Goal: Task Accomplishment & Management: Use online tool/utility

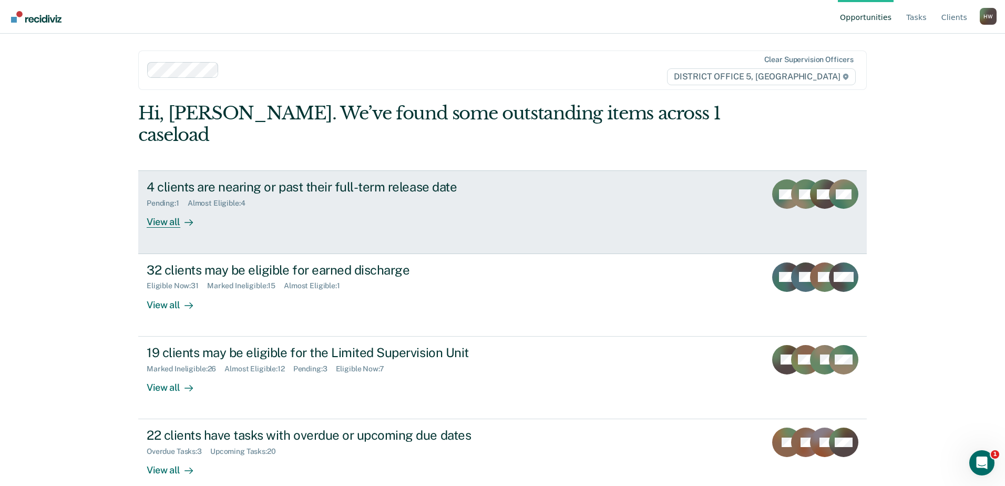
click at [162, 208] on div "View all" at bounding box center [176, 218] width 59 height 20
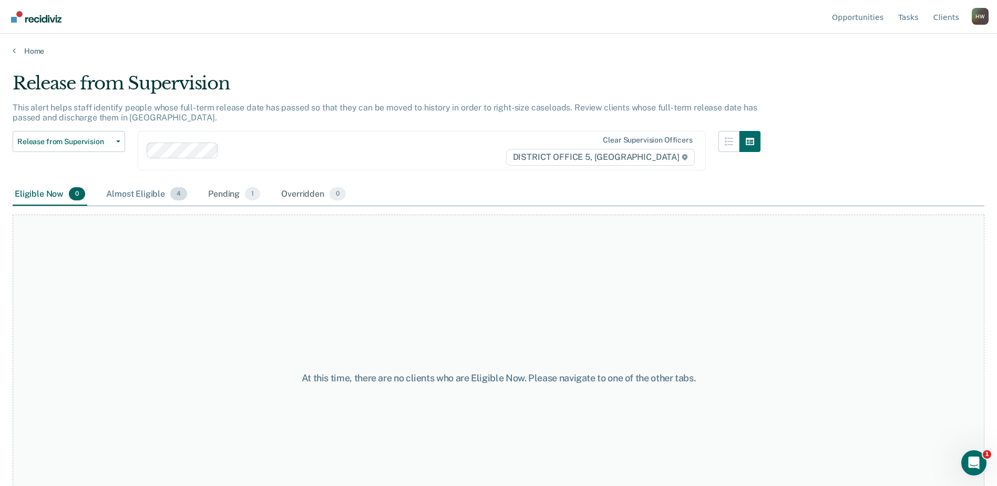
click at [140, 194] on div "Almost Eligible 4" at bounding box center [146, 194] width 85 height 23
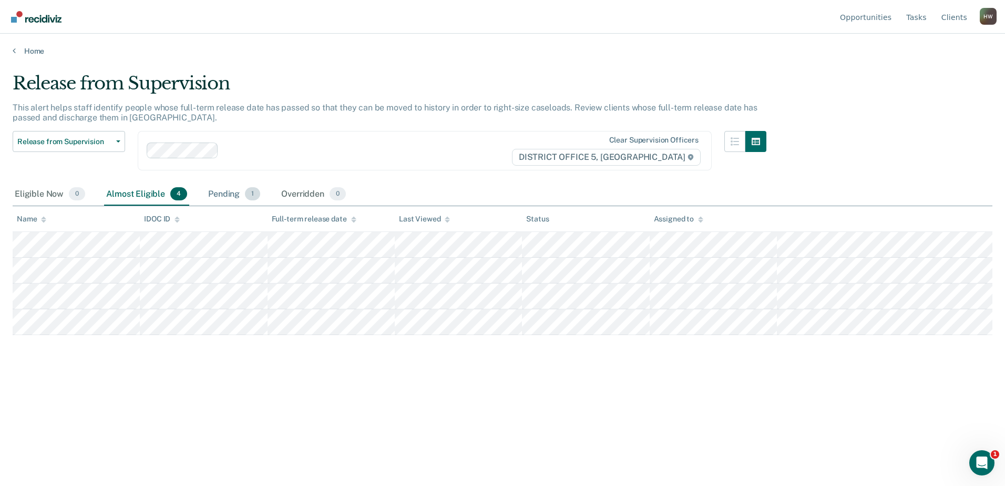
click at [225, 194] on div "Pending 1" at bounding box center [234, 194] width 56 height 23
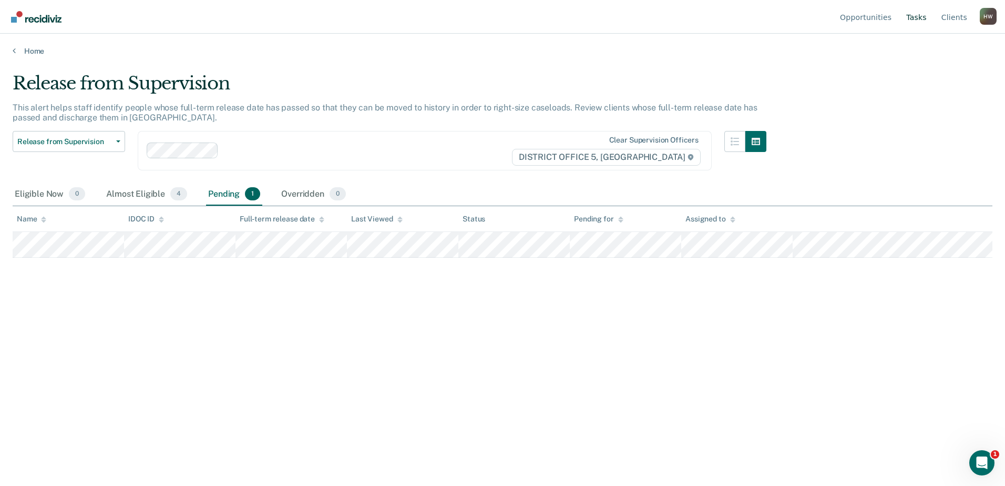
click at [923, 15] on link "Tasks" at bounding box center [916, 17] width 25 height 34
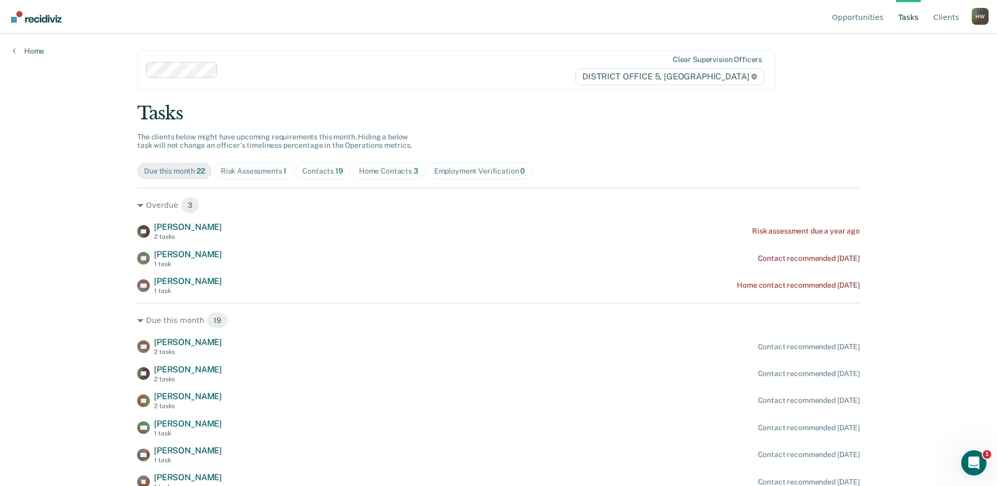
click at [322, 172] on div "Contacts 19" at bounding box center [322, 171] width 41 height 9
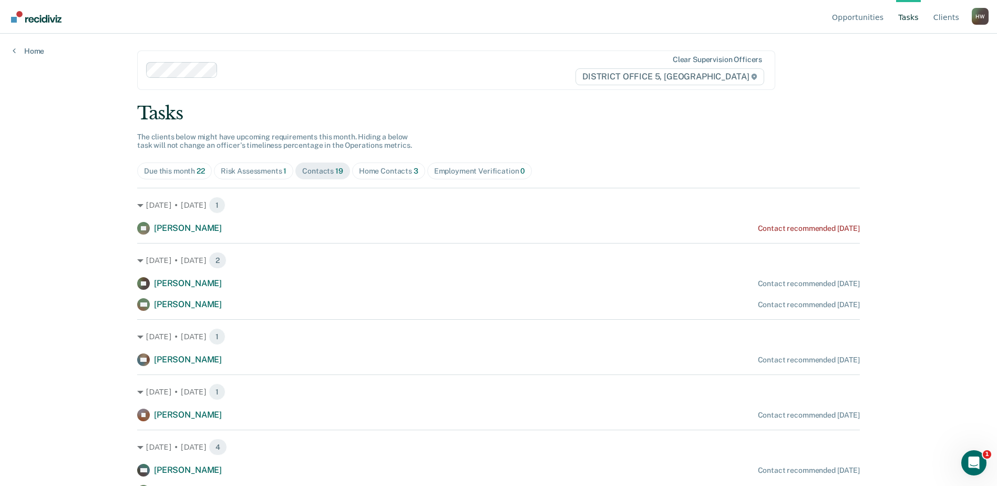
click at [390, 172] on div "Home Contacts 3" at bounding box center [388, 171] width 59 height 9
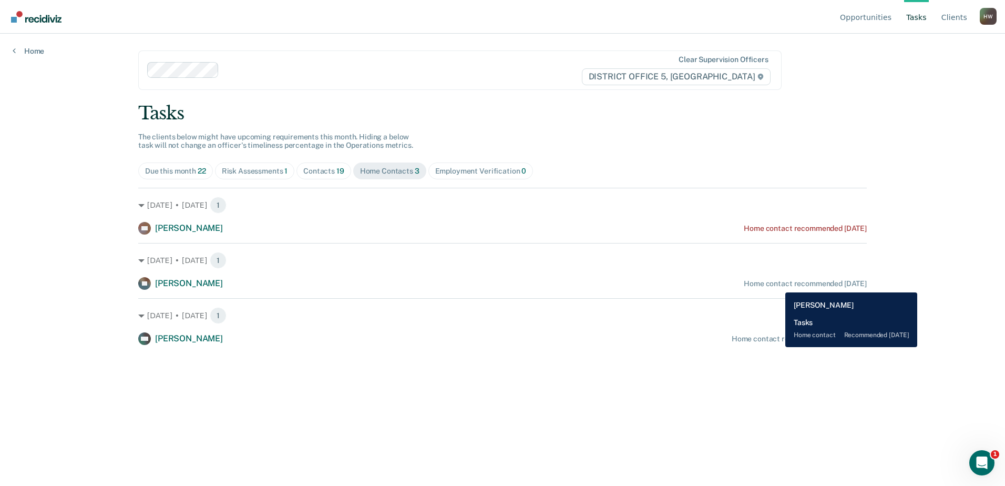
click at [777, 284] on div "Home contact recommended [DATE]" at bounding box center [804, 283] width 123 height 9
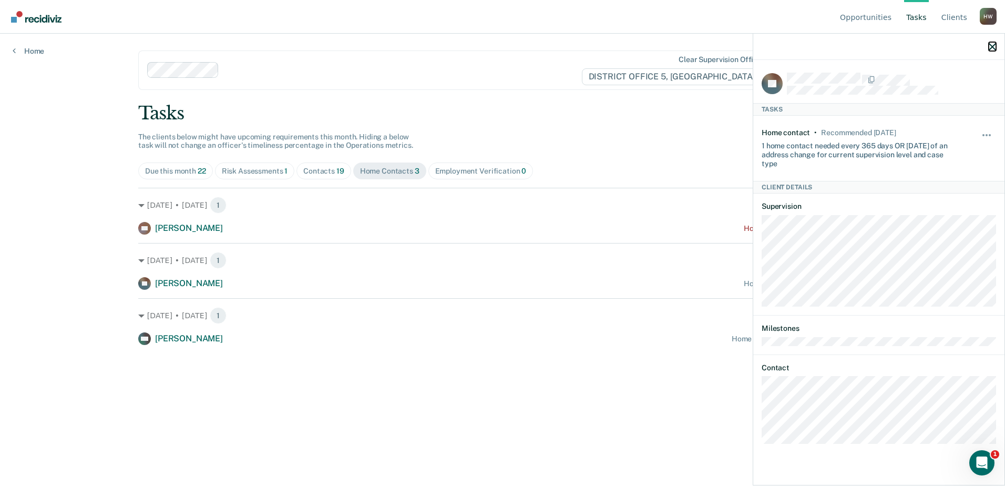
click at [992, 46] on icon "button" at bounding box center [991, 46] width 7 height 7
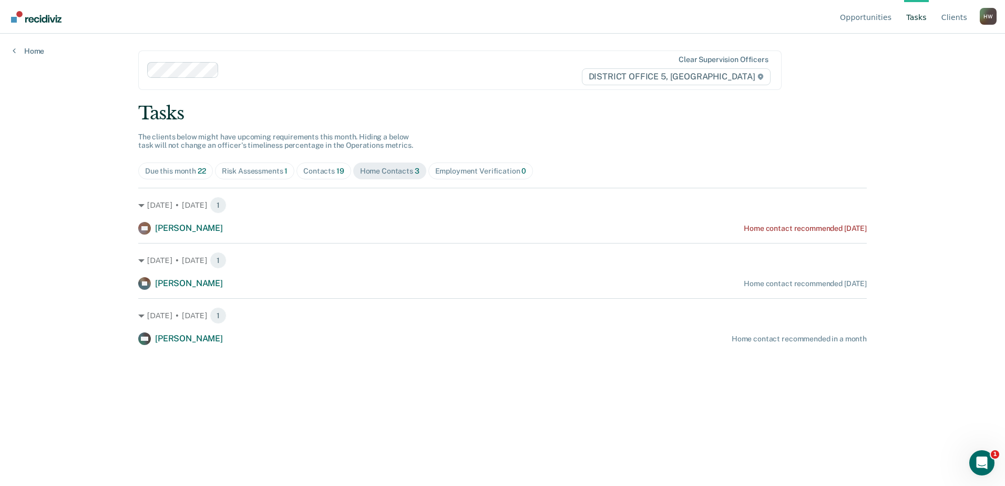
click at [259, 172] on div "Risk Assessments 1" at bounding box center [255, 171] width 66 height 9
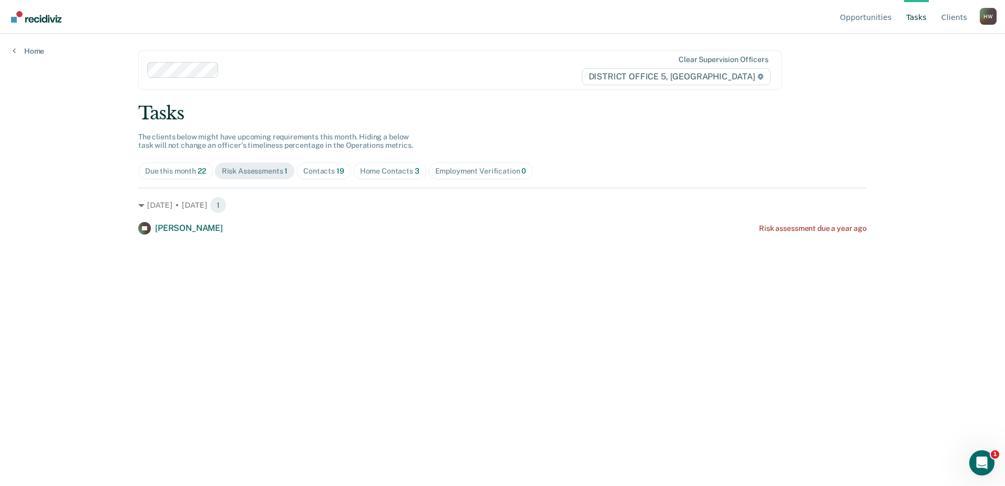
click at [327, 172] on div "Contacts 19" at bounding box center [323, 171] width 41 height 9
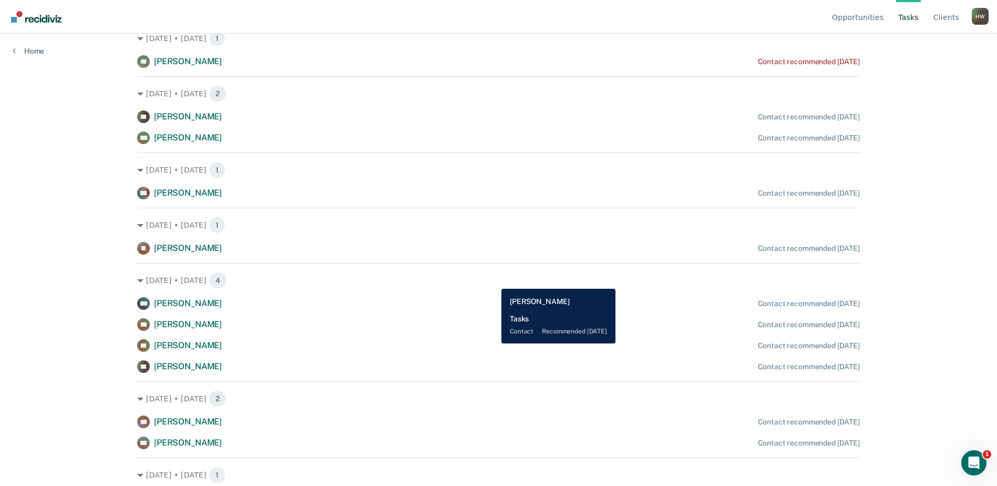
scroll to position [118, 0]
